Goal: Information Seeking & Learning: Learn about a topic

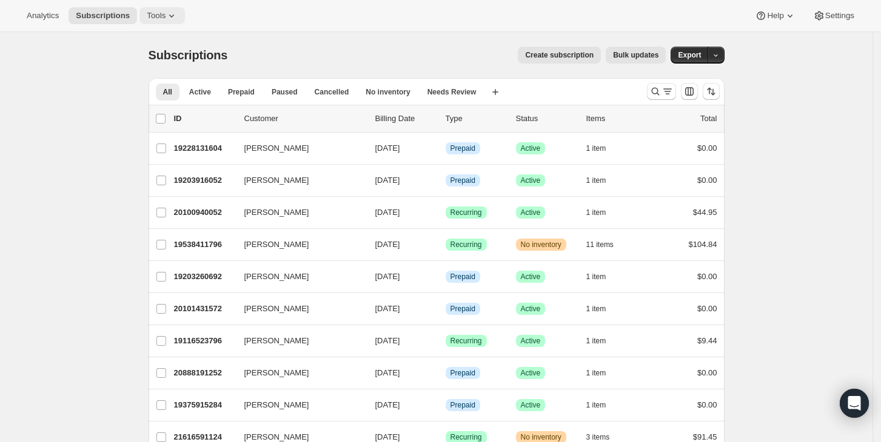
click at [153, 19] on span "Tools" at bounding box center [156, 16] width 19 height 10
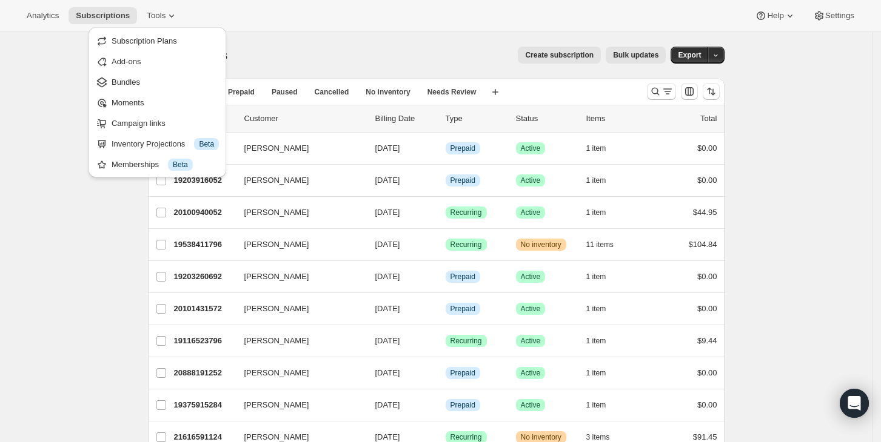
click at [40, 25] on div "Analytics Subscriptions Tools Help Settings" at bounding box center [440, 16] width 881 height 32
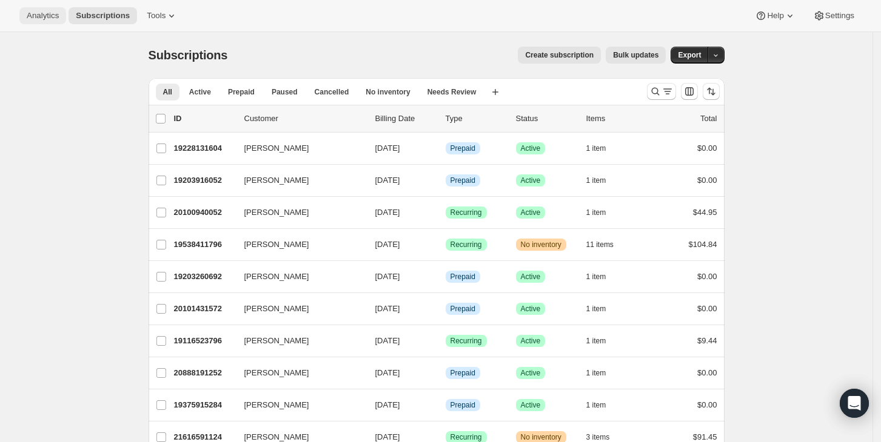
click at [42, 19] on span "Analytics" at bounding box center [43, 16] width 32 height 10
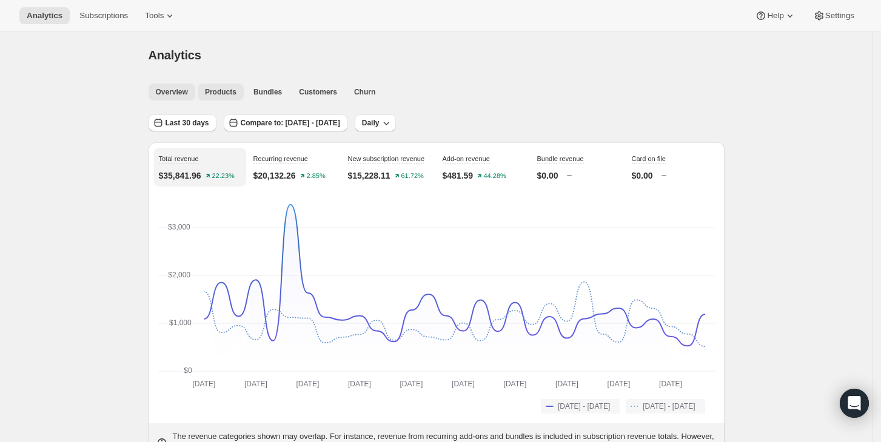
click at [227, 90] on span "Products" at bounding box center [221, 92] width 32 height 10
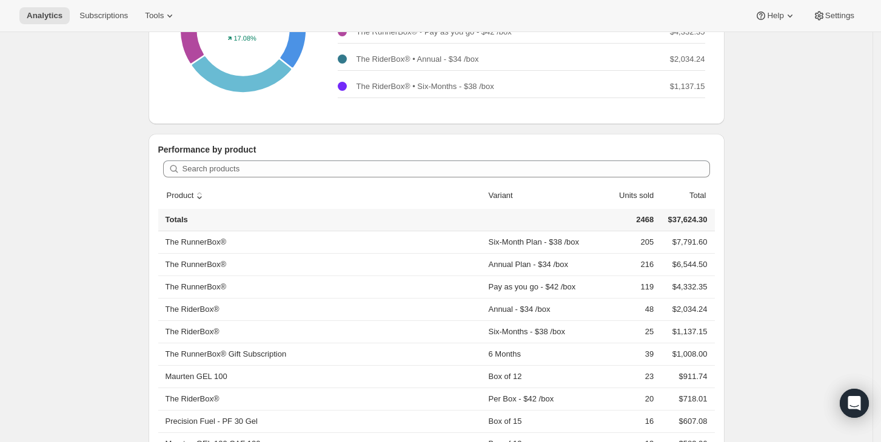
scroll to position [242, 0]
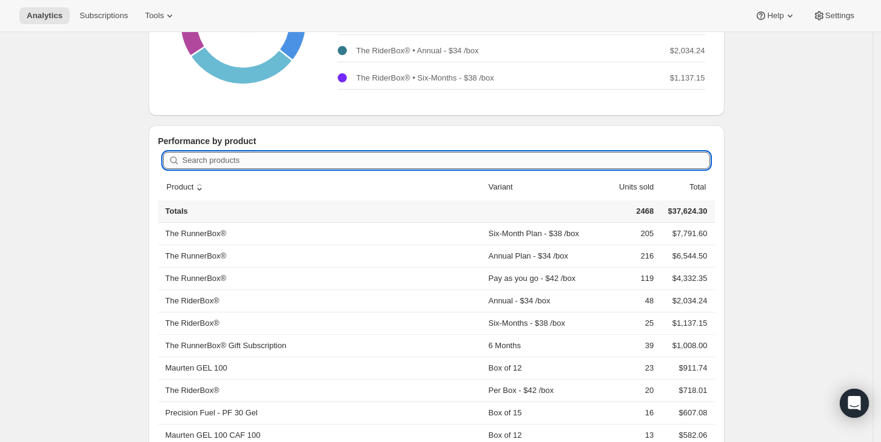
click at [215, 159] on input "Search products" at bounding box center [445, 160] width 527 height 17
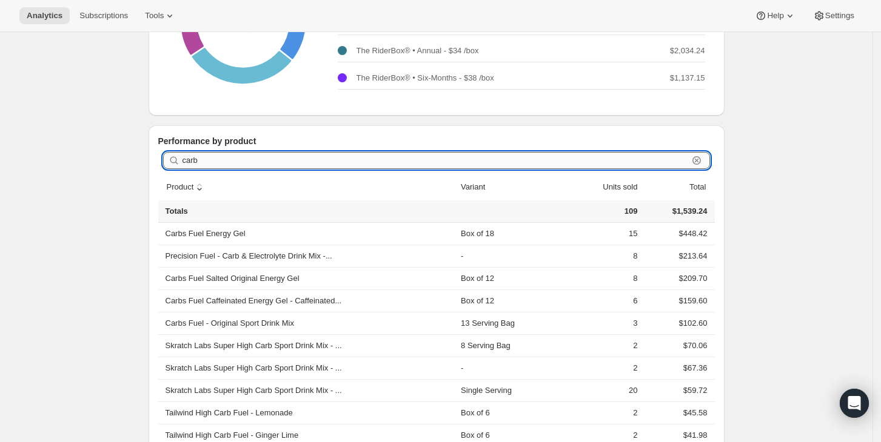
click at [264, 155] on input "carb" at bounding box center [434, 160] width 505 height 17
drag, startPoint x: 264, startPoint y: 155, endPoint x: 151, endPoint y: 150, distance: 113.4
click at [151, 150] on div "Top 5 products Revenue Units More views Revenue Units More views $21,839.84 17.…" at bounding box center [431, 247] width 585 height 733
paste input "Carbs Fuel Energy Gel Caffeinated Original"
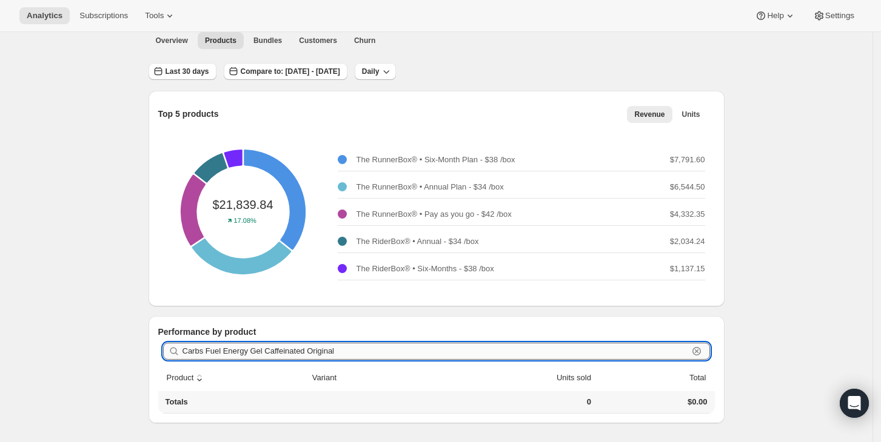
click at [339, 354] on input "Carbs Fuel Energy Gel Caffeinated Original" at bounding box center [434, 351] width 505 height 17
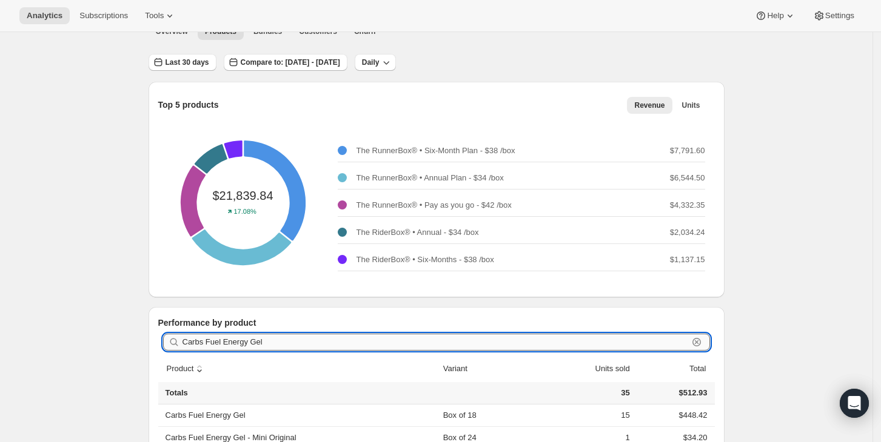
scroll to position [0, 0]
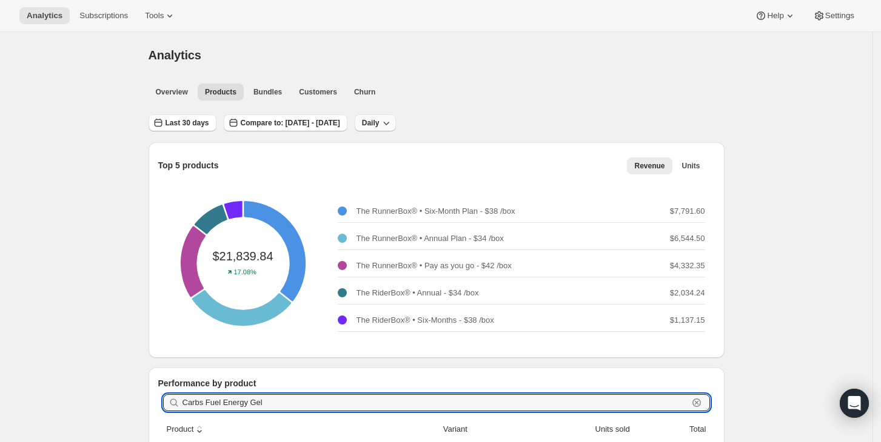
type input "Carbs Fuel Energy Gel"
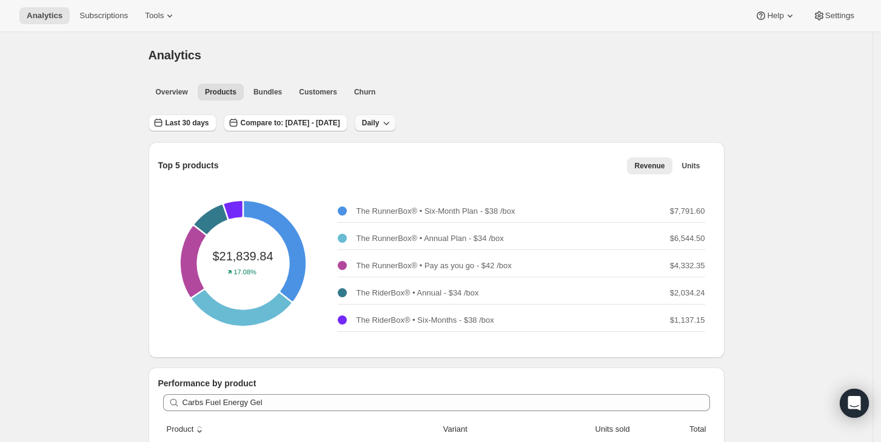
click at [392, 119] on icon "button" at bounding box center [386, 123] width 12 height 12
click at [412, 195] on span "Monthly" at bounding box center [407, 189] width 28 height 12
click at [403, 121] on icon "button" at bounding box center [397, 123] width 12 height 12
click at [190, 119] on span "Last 30 days" at bounding box center [187, 123] width 44 height 10
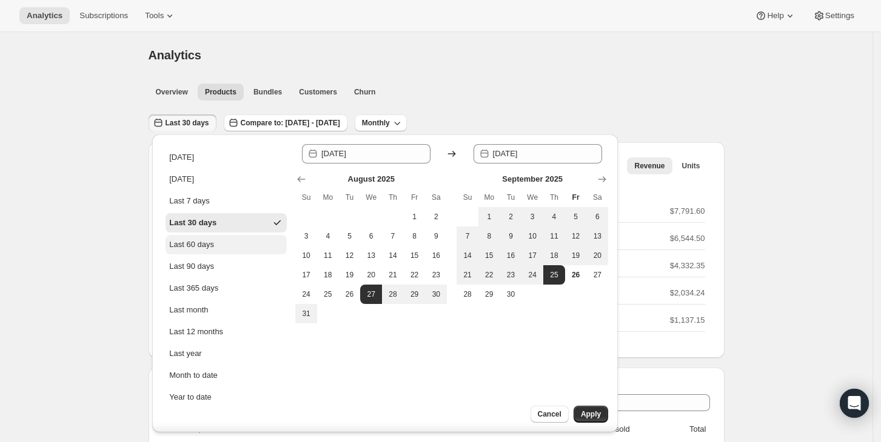
click at [213, 250] on button "Last 60 days" at bounding box center [225, 244] width 121 height 19
type input "[DATE]"
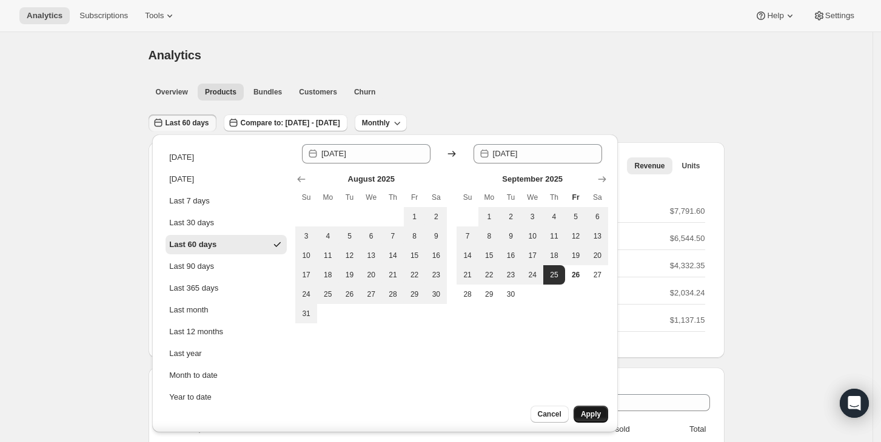
click at [595, 418] on span "Apply" at bounding box center [591, 415] width 20 height 10
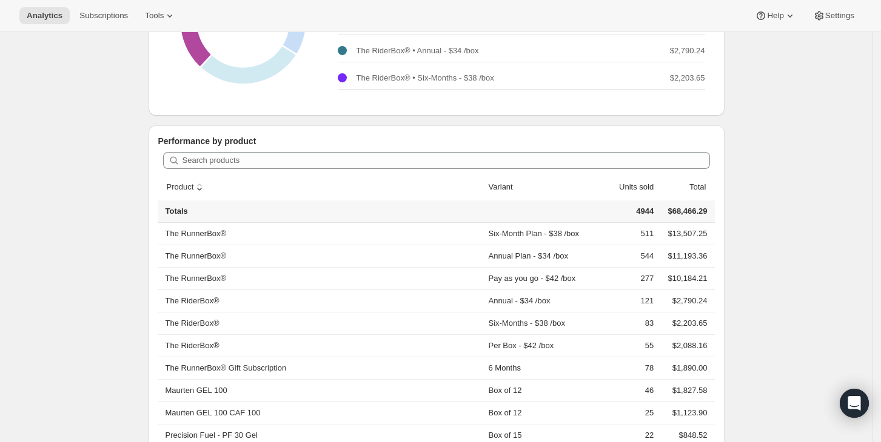
scroll to position [81, 0]
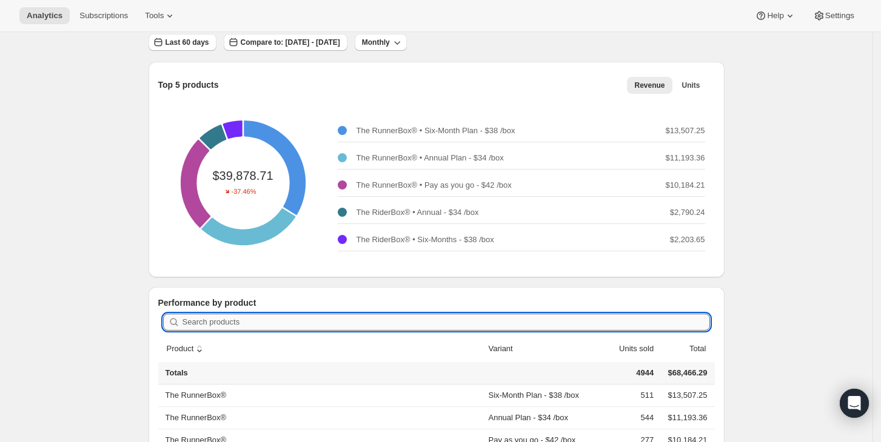
click at [290, 319] on input "Search products" at bounding box center [445, 322] width 527 height 17
paste input "Carbs Fuel Energy Gel Caffeinated Original"
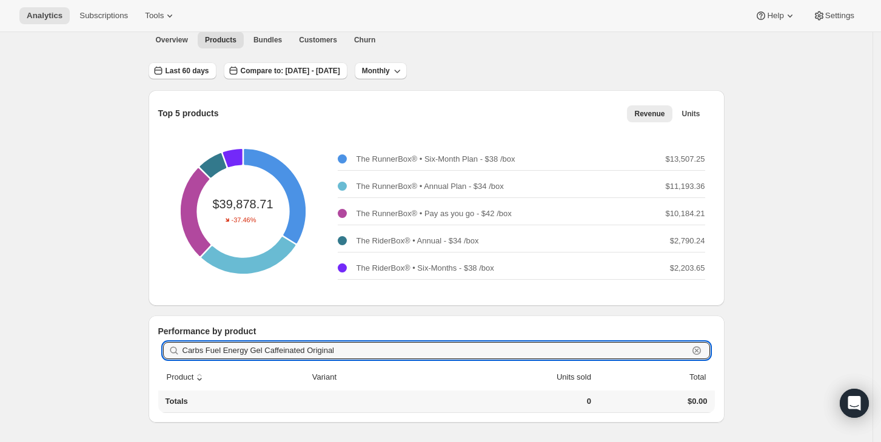
scroll to position [52, 0]
drag, startPoint x: 339, startPoint y: 353, endPoint x: 262, endPoint y: 351, distance: 77.6
click at [262, 351] on input "Carbs Fuel Energy Gel Caffeinated Original" at bounding box center [434, 351] width 505 height 17
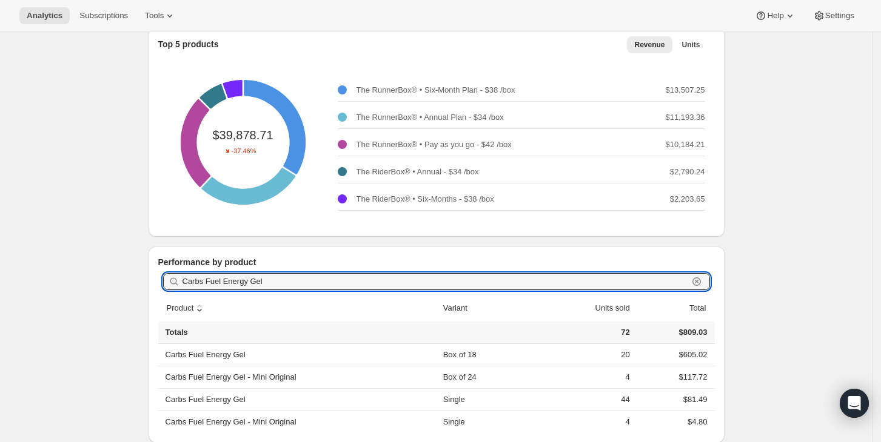
scroll to position [141, 0]
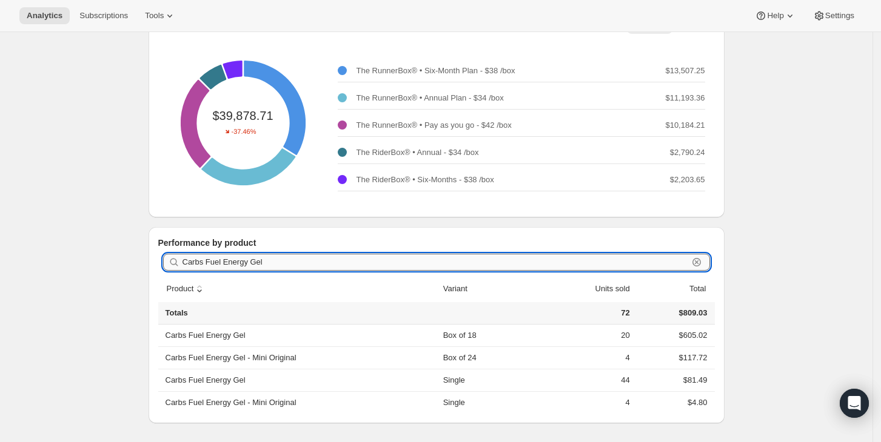
click at [291, 257] on input "Carbs Fuel Energy Gel" at bounding box center [434, 262] width 505 height 17
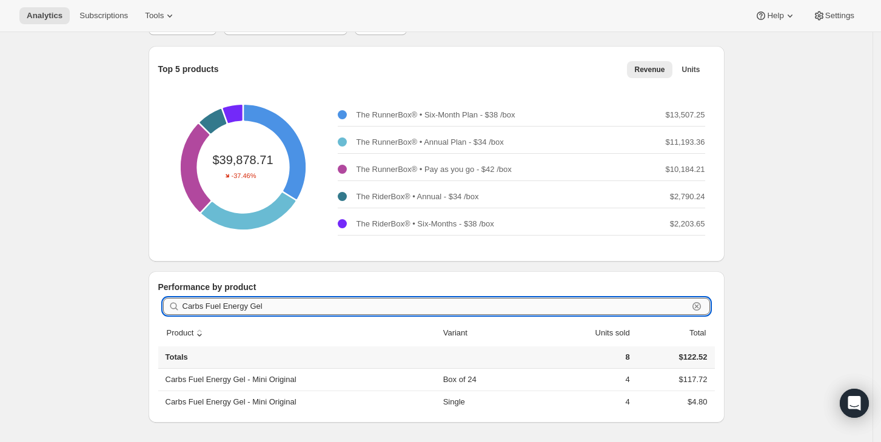
scroll to position [52, 0]
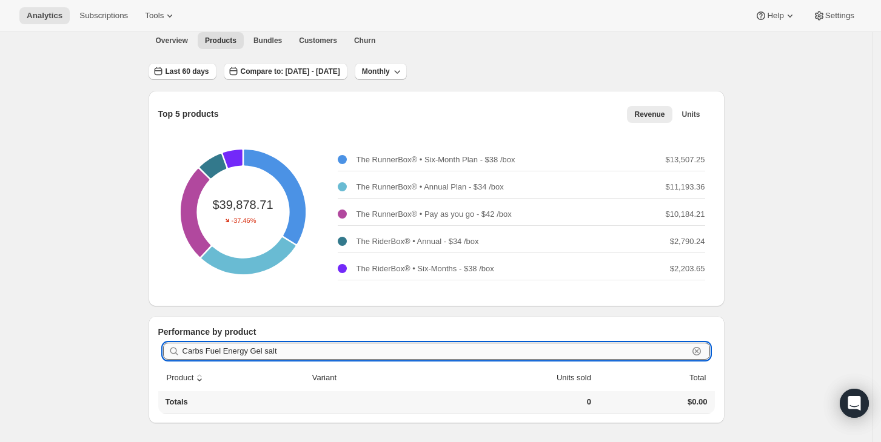
click at [250, 354] on input "Carbs Fuel Energy Gel salt" at bounding box center [434, 351] width 505 height 17
click at [252, 345] on input "Carbs Fuel Gel salt" at bounding box center [434, 351] width 505 height 17
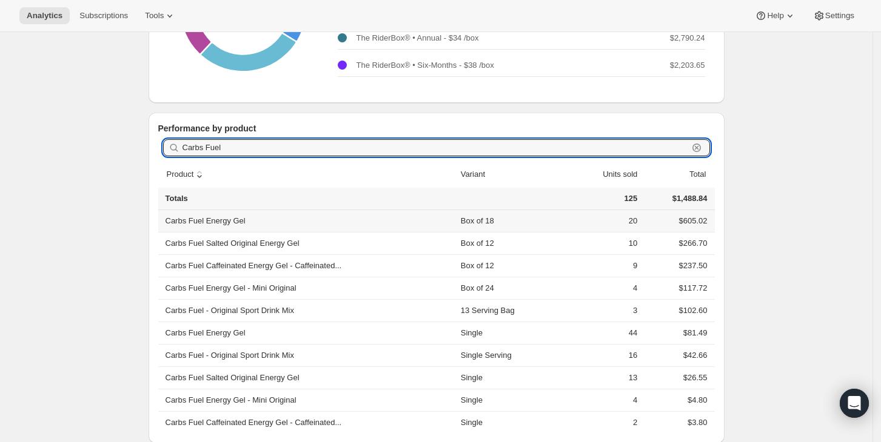
scroll to position [275, 0]
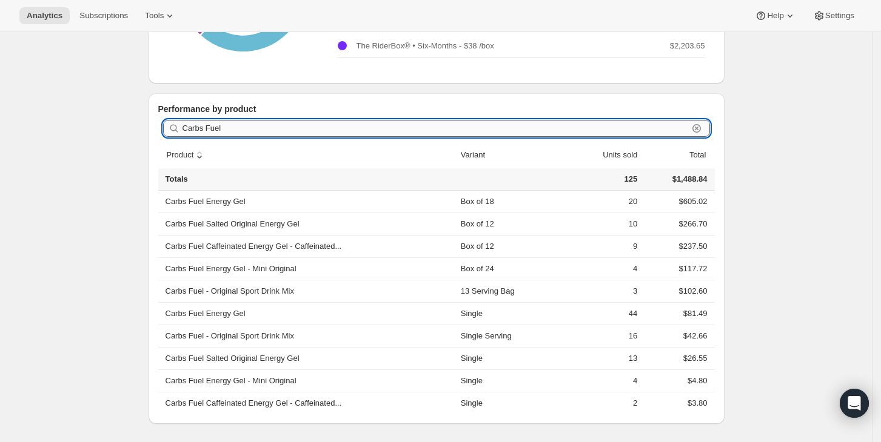
click at [247, 125] on input "Carbs Fuel" at bounding box center [434, 128] width 505 height 17
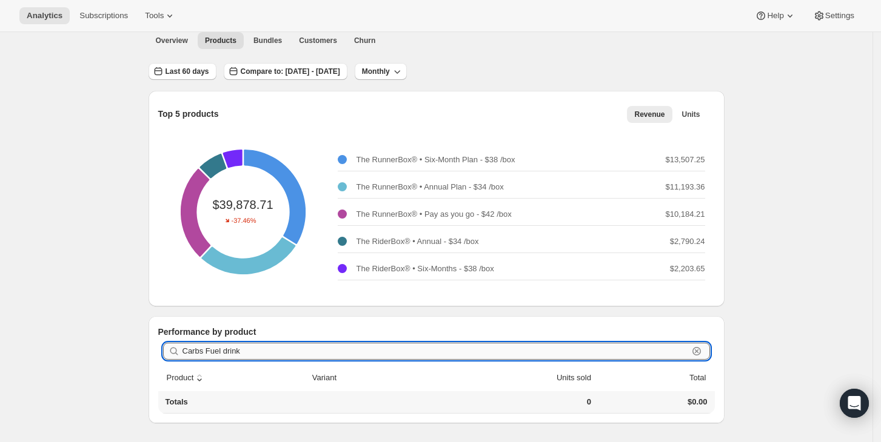
click at [284, 348] on input "Carbs Fuel drink" at bounding box center [434, 351] width 505 height 17
click at [127, 327] on div "Analytics. This page is ready Analytics Overview Products Bundles Customers Chu…" at bounding box center [436, 212] width 872 height 462
click at [278, 347] on input "Carbs drink" at bounding box center [434, 351] width 505 height 17
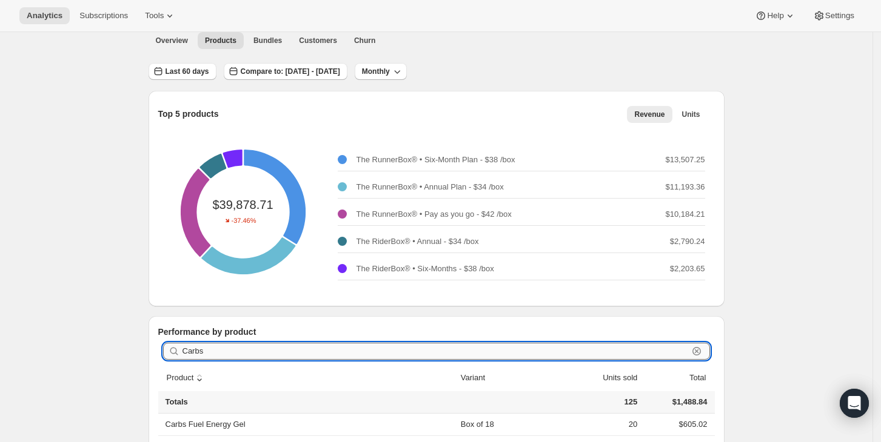
type input "Carbs"
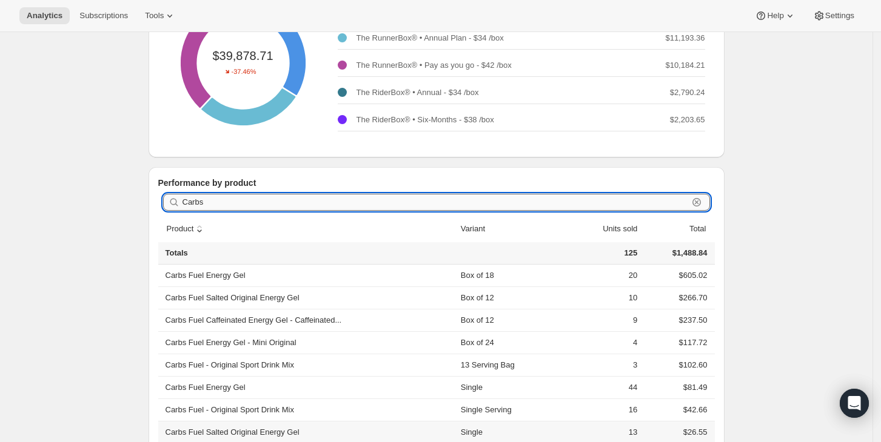
scroll to position [275, 0]
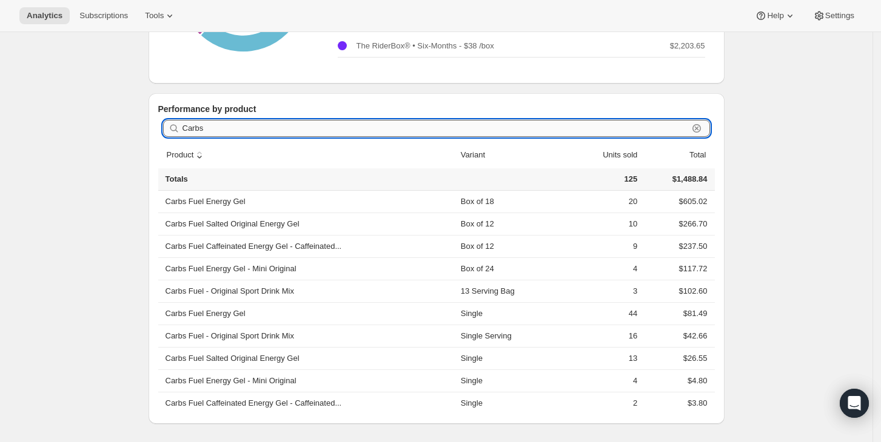
click at [204, 121] on input "Carbs" at bounding box center [434, 128] width 505 height 17
